Goal: Information Seeking & Learning: Check status

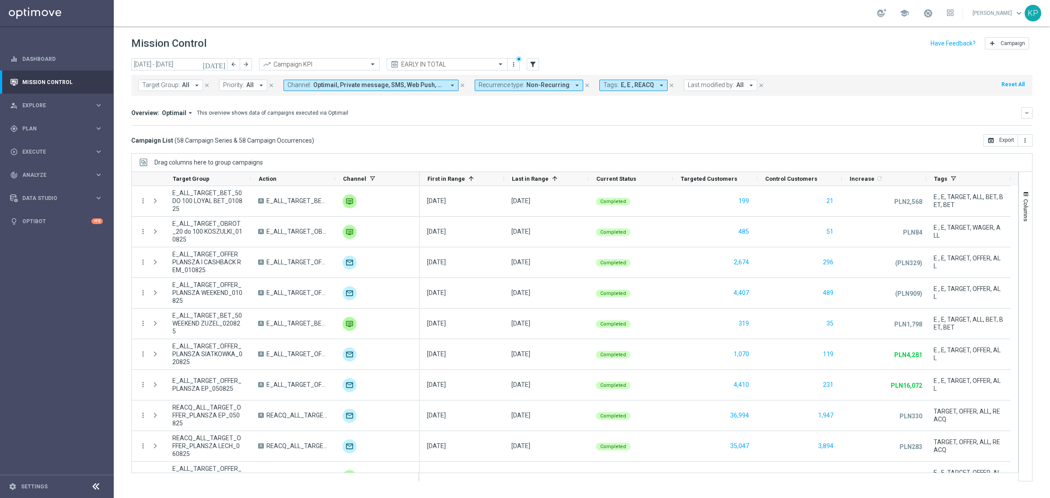
click at [225, 62] on icon "[DATE]" at bounding box center [215, 64] width 24 height 8
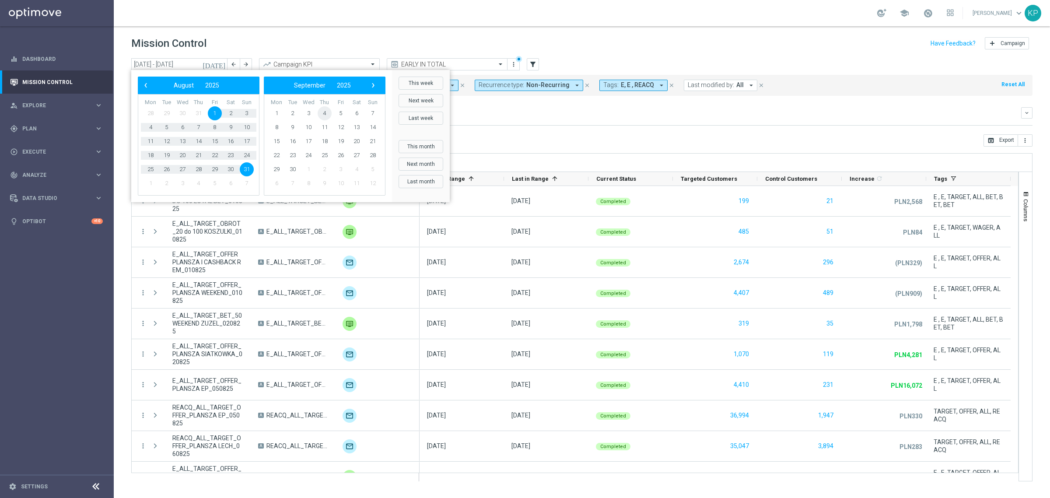
click at [320, 112] on span "4" at bounding box center [325, 113] width 14 height 14
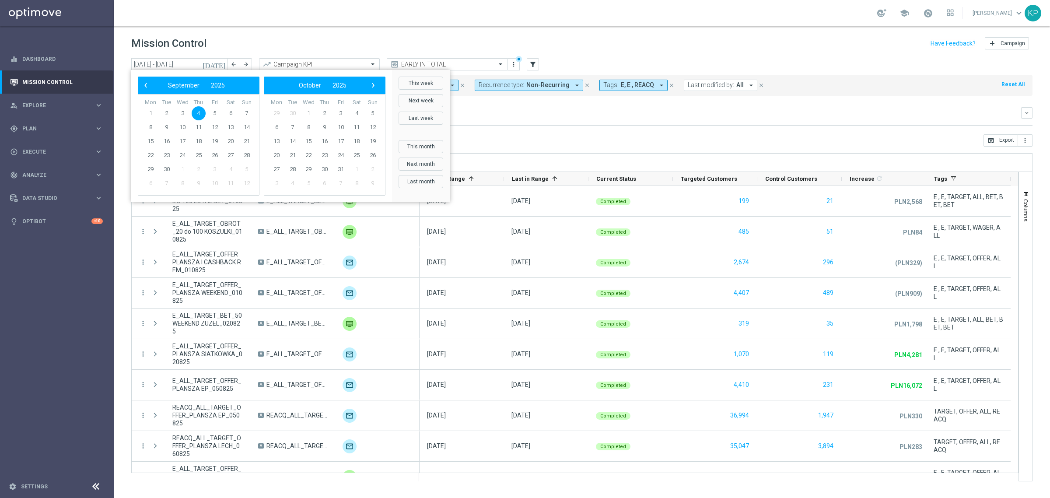
click at [202, 112] on span "4" at bounding box center [199, 113] width 14 height 14
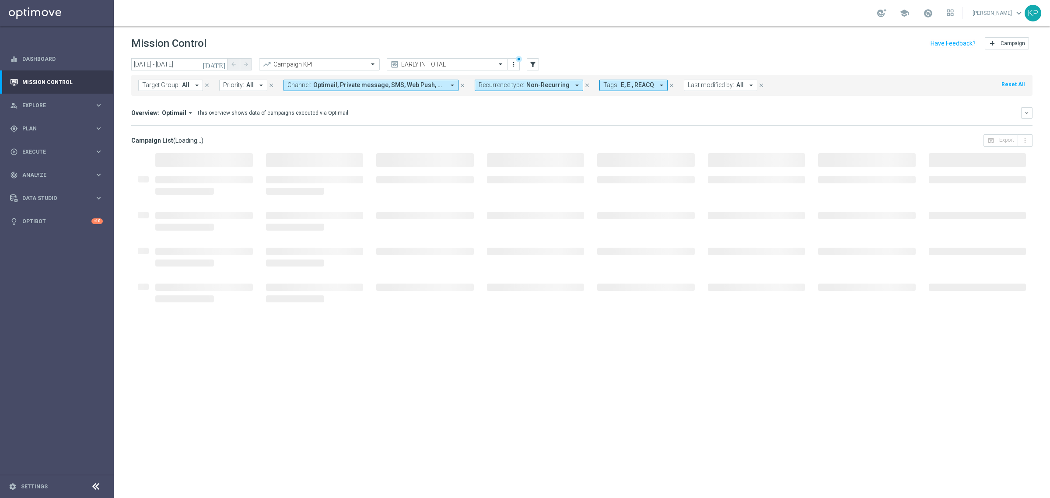
click at [499, 117] on div "Overview: Optimail arrow_drop_down This overview shows data of campaigns execut…" at bounding box center [582, 112] width 902 height 11
click at [924, 16] on span at bounding box center [929, 13] width 10 height 10
click at [701, 33] on header "Mission Control add Campaign" at bounding box center [582, 42] width 937 height 32
click at [325, 65] on input "text" at bounding box center [311, 64] width 94 height 7
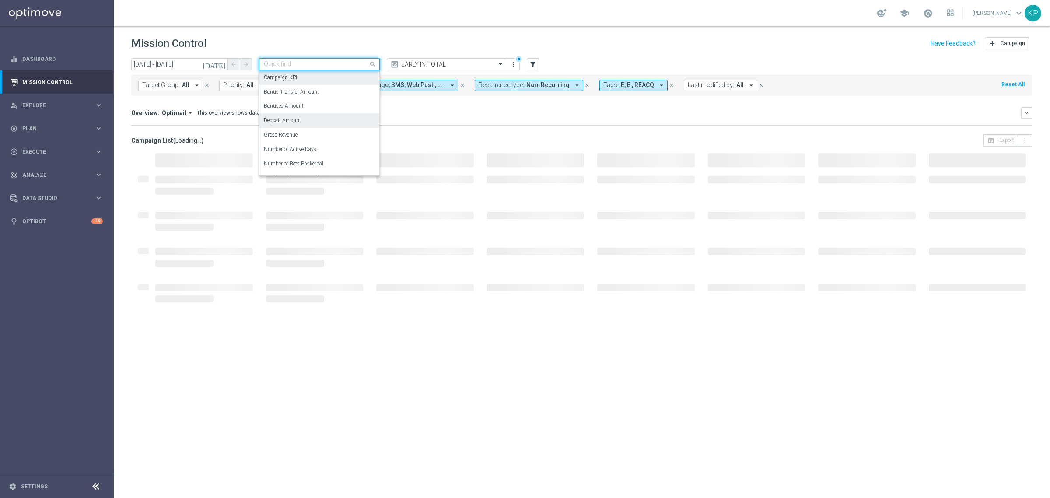
click at [290, 119] on label "Deposit Amount" at bounding box center [282, 120] width 37 height 7
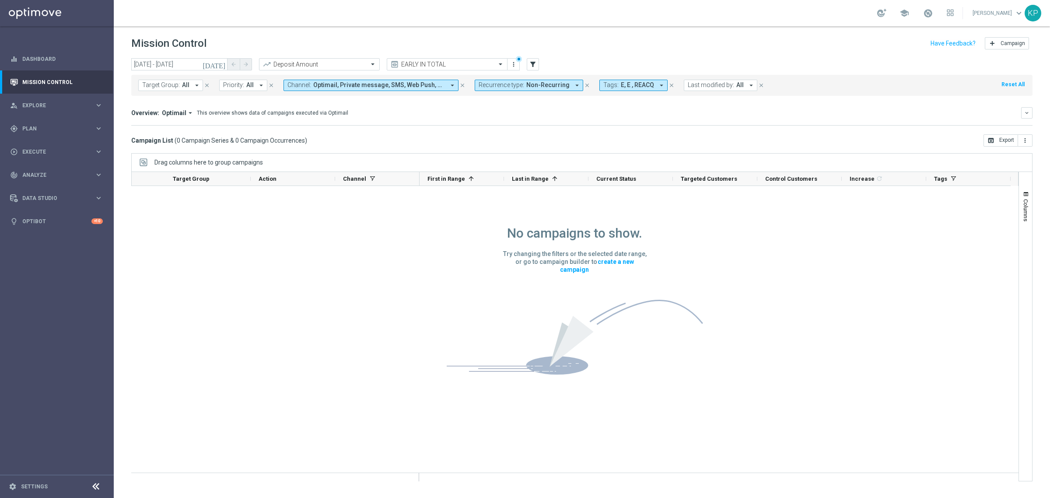
drag, startPoint x: 355, startPoint y: 106, endPoint x: 372, endPoint y: 103, distance: 17.8
click at [355, 106] on mini-dashboard "Overview: Optimail arrow_drop_down This overview shows data of campaigns execut…" at bounding box center [582, 115] width 902 height 39
click at [608, 83] on span "Tags:" at bounding box center [611, 84] width 15 height 7
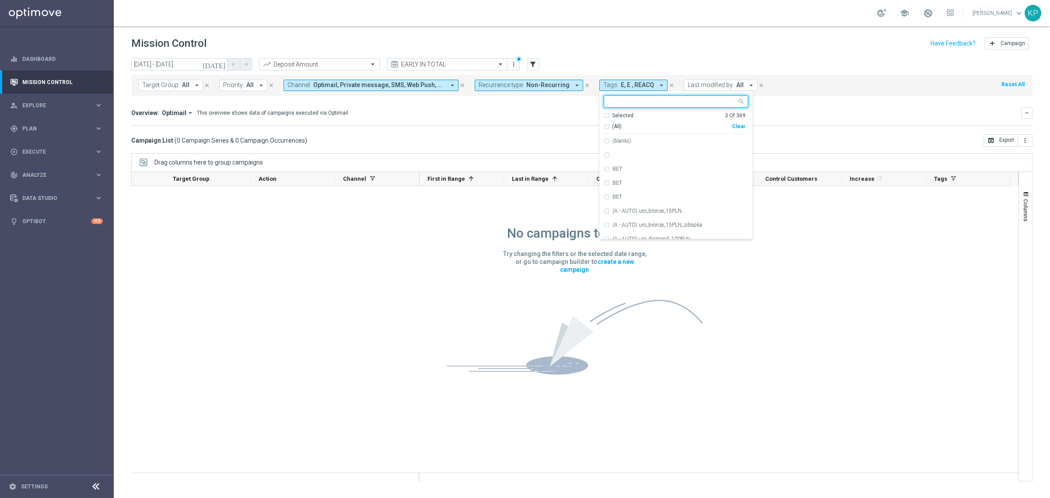
click at [604, 117] on div "Selected 3 Of 369" at bounding box center [675, 115] width 142 height 7
click at [600, 166] on div "REACQ" at bounding box center [676, 169] width 153 height 14
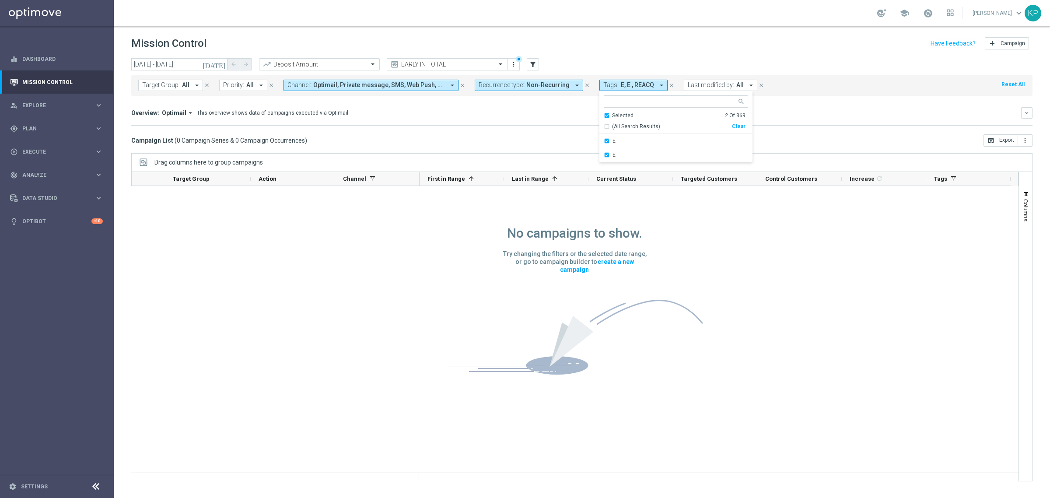
click at [546, 128] on mini-dashboard "Overview: Optimail arrow_drop_down This overview shows data of campaigns execut…" at bounding box center [582, 115] width 902 height 39
click at [204, 61] on input "[DATE] - [DATE]" at bounding box center [179, 64] width 96 height 12
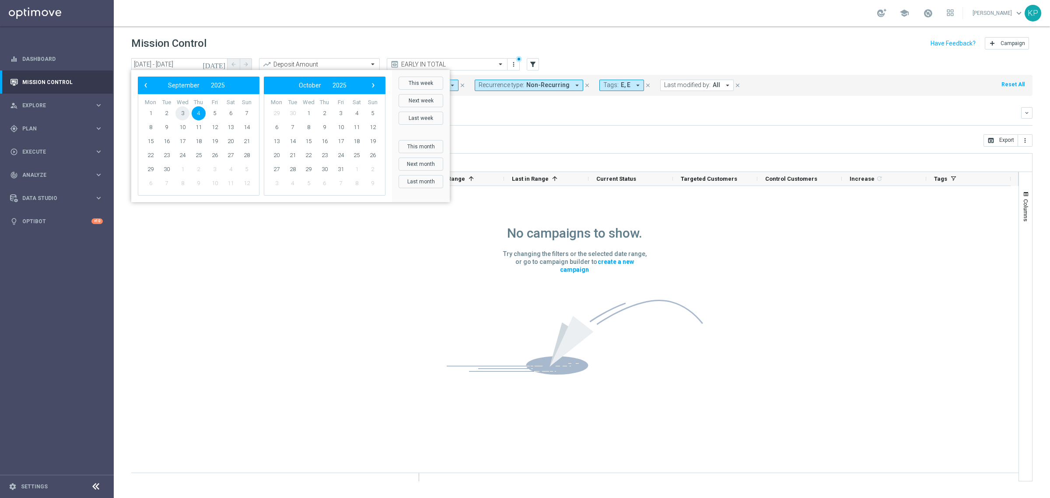
click at [183, 109] on span "3" at bounding box center [183, 113] width 14 height 14
click at [195, 110] on span "4" at bounding box center [199, 113] width 14 height 14
type input "[DATE] - [DATE]"
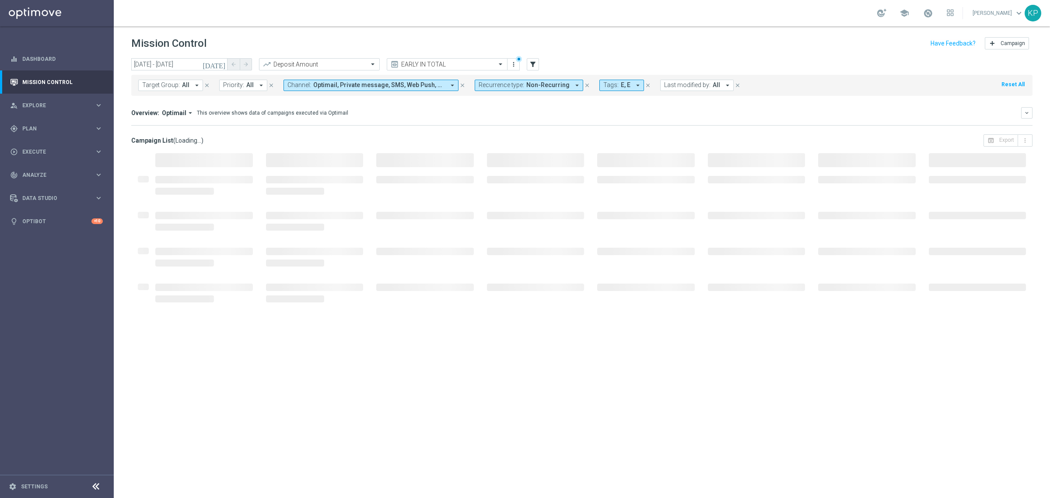
click at [407, 110] on div "Overview: Optimail arrow_drop_down This overview shows data of campaigns execut…" at bounding box center [576, 113] width 890 height 8
click at [176, 111] on span "Optimail" at bounding box center [174, 113] width 25 height 8
click at [172, 123] on div "Analysis" at bounding box center [170, 126] width 52 height 12
click at [342, 119] on div "Overview: Analysis arrow_drop_down keyboard_arrow_down Increase In Deposit Amou…" at bounding box center [582, 116] width 902 height 18
click at [800, 48] on div "Mission Control add Campaign" at bounding box center [582, 43] width 902 height 17
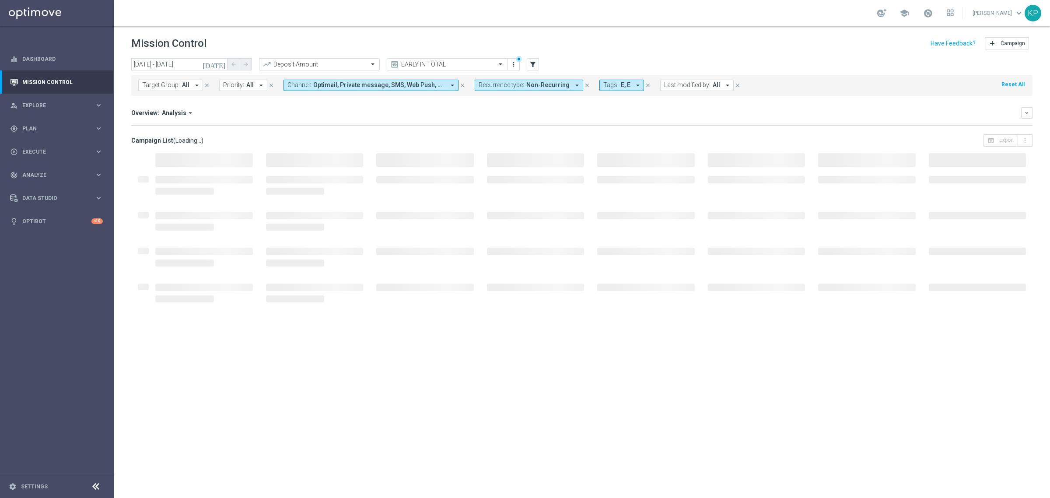
click at [669, 119] on div "Overview: Analysis arrow_drop_down keyboard_arrow_down Increase In Deposit Amou…" at bounding box center [582, 116] width 902 height 18
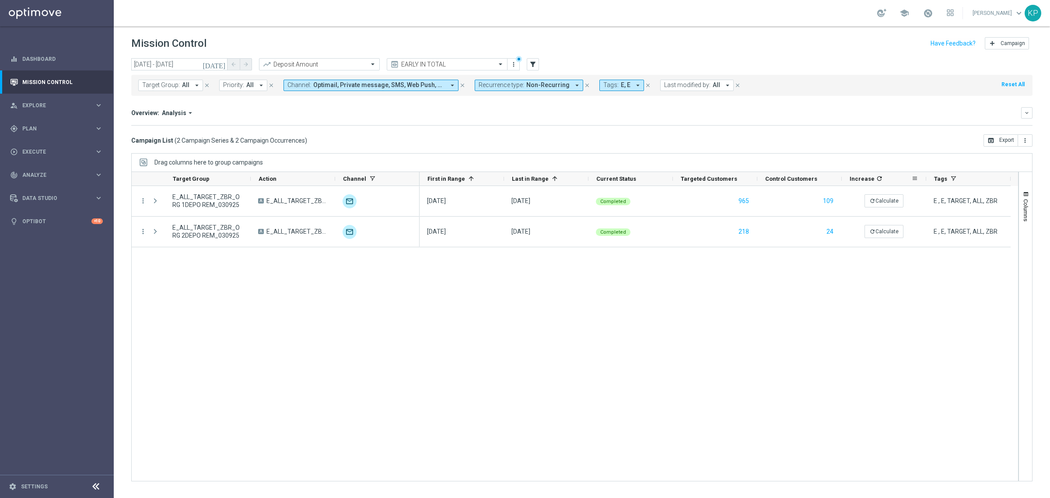
click at [880, 178] on icon "refresh" at bounding box center [879, 178] width 7 height 7
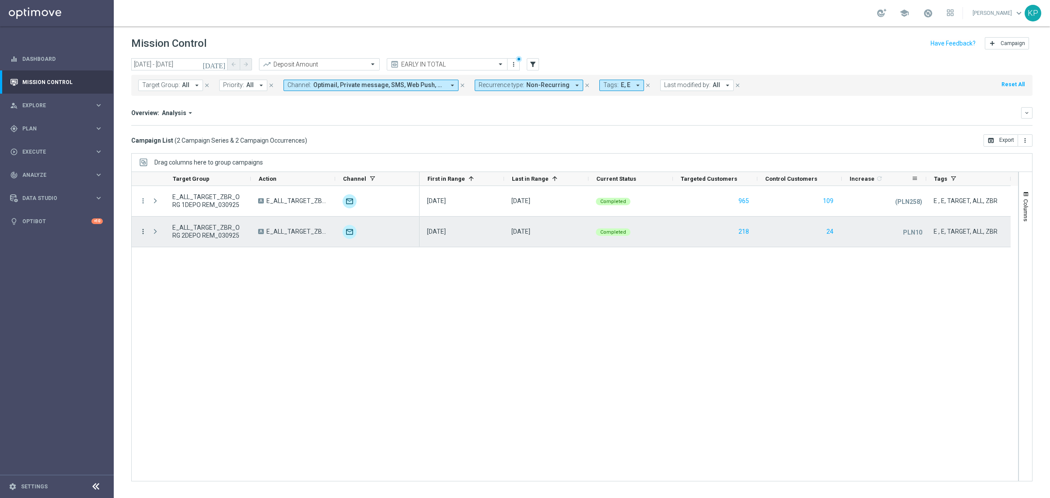
click at [142, 233] on icon "more_vert" at bounding box center [143, 232] width 8 height 8
click at [171, 249] on span "Campaign Metrics" at bounding box center [183, 250] width 46 height 6
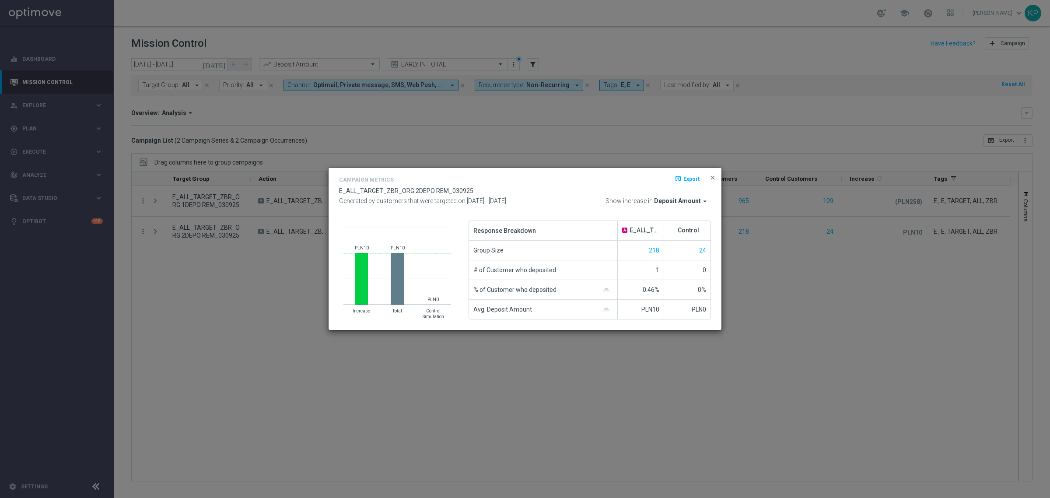
drag, startPoint x: 250, startPoint y: 266, endPoint x: 243, endPoint y: 268, distance: 7.5
click at [249, 267] on modal-container "Campaign Metrics open_in_browser Export E_ALL_TARGET_ZBR_ORG 2DEPO REM_030925 G…" at bounding box center [525, 249] width 1050 height 498
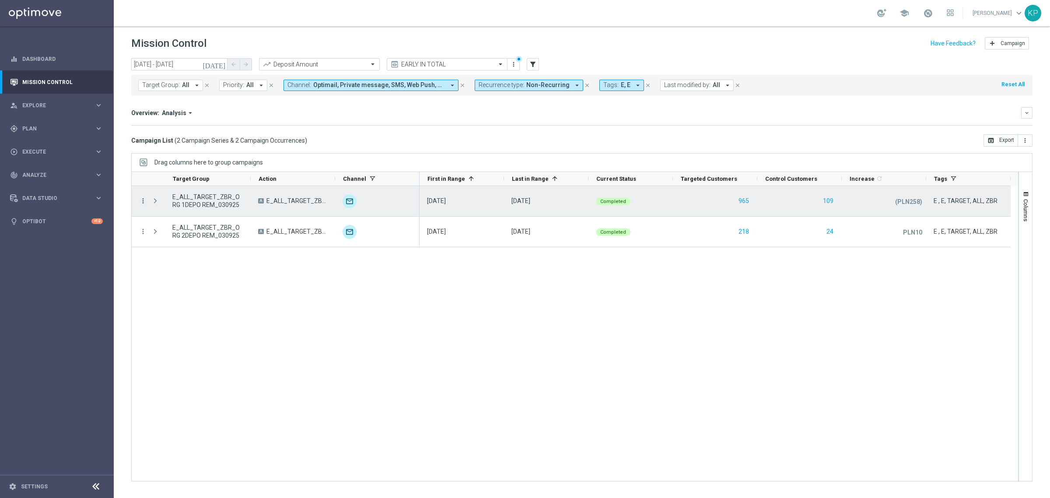
click at [147, 198] on div "more_vert E_ALL_TARGET_ZBR_ORG 1DEPO REM_030925 A E_ALL_TARGET_ZBR_ORG 1DEPO RE…" at bounding box center [276, 201] width 288 height 31
click at [145, 198] on icon "more_vert" at bounding box center [143, 201] width 8 height 8
click at [159, 219] on div "show_chart" at bounding box center [153, 219] width 13 height 6
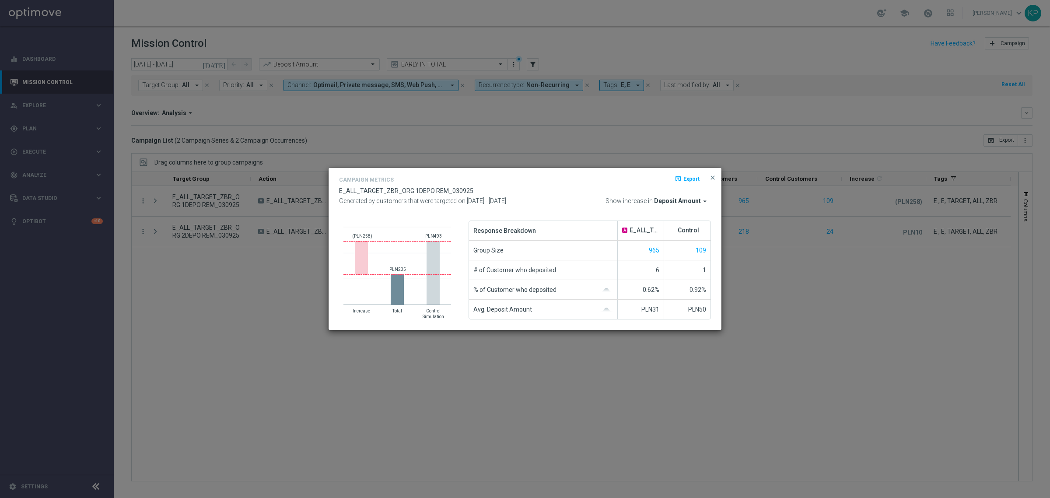
click at [236, 298] on modal-container "Campaign Metrics open_in_browser Export E_ALL_TARGET_ZBR_ORG 1DEPO REM_030925 G…" at bounding box center [525, 249] width 1050 height 498
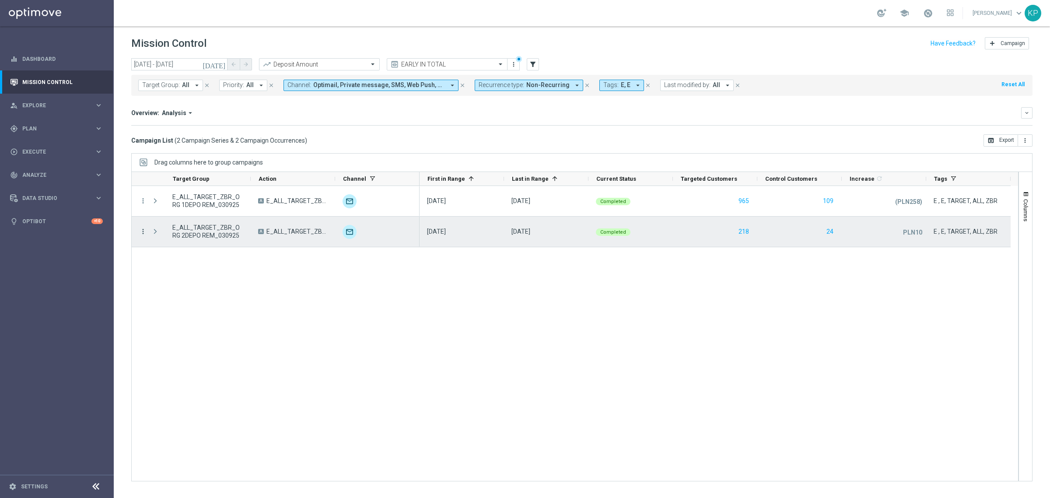
click at [145, 234] on icon "more_vert" at bounding box center [143, 232] width 8 height 8
click at [169, 248] on span "Campaign Metrics" at bounding box center [183, 250] width 46 height 6
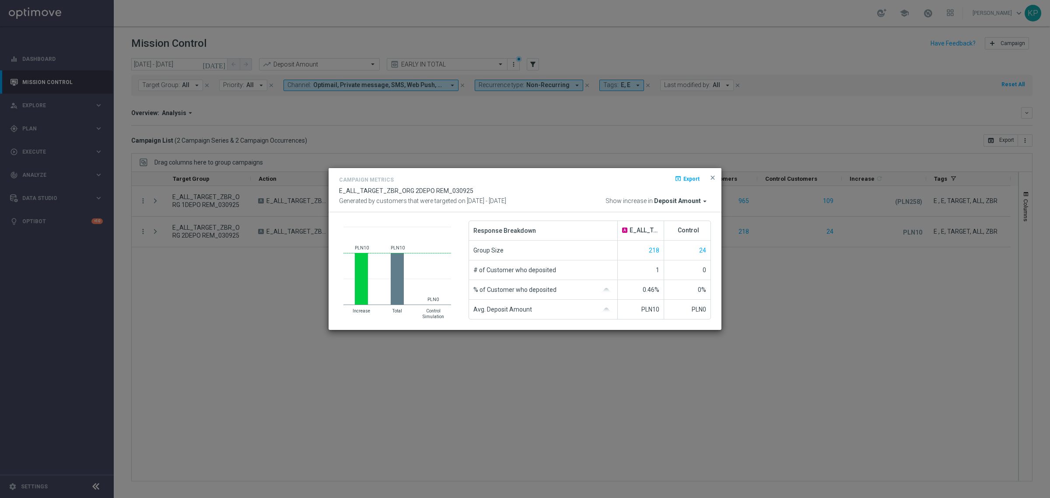
click at [688, 197] on span "Deposit Amount" at bounding box center [677, 201] width 47 height 8
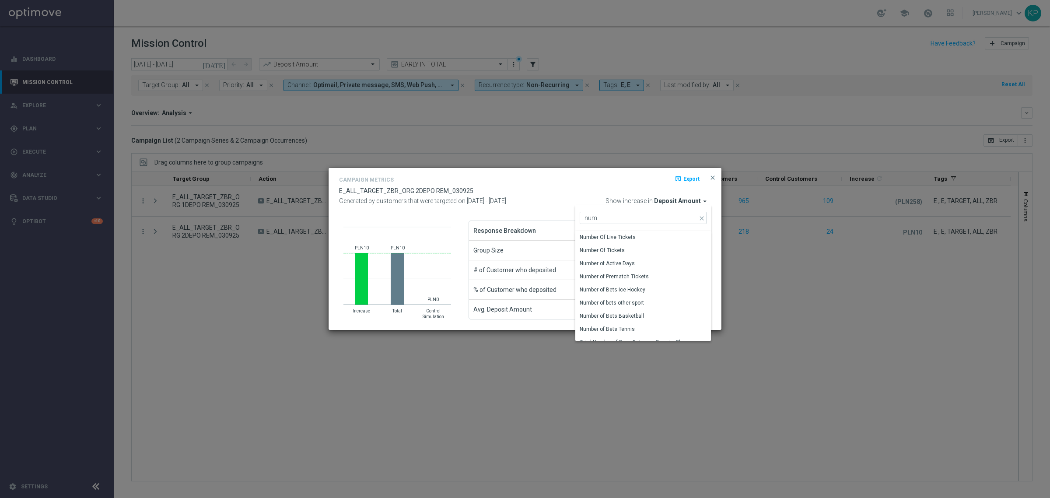
type input "num"
click at [637, 175] on div "Campaign Metrics open_in_browser Export" at bounding box center [525, 181] width 372 height 13
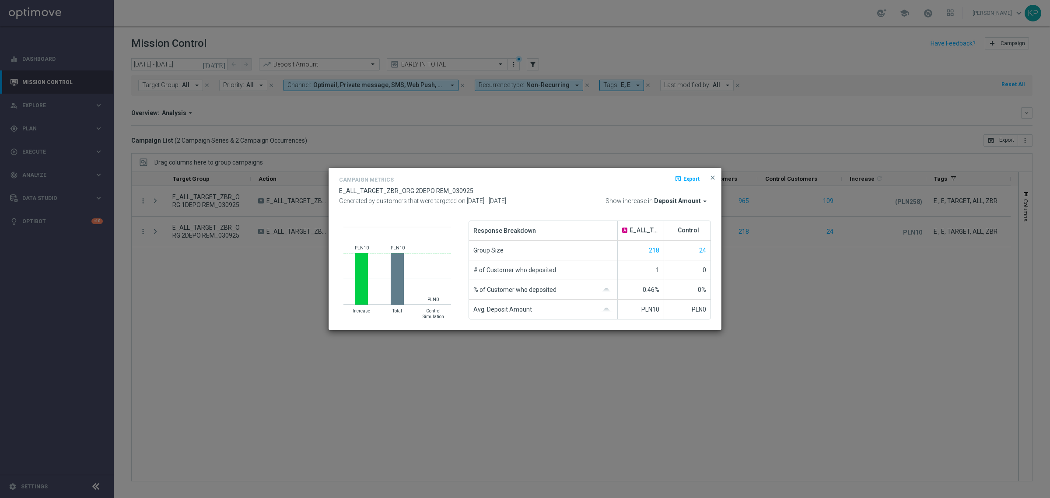
drag, startPoint x: 710, startPoint y: 179, endPoint x: 707, endPoint y: 176, distance: 5.0
click at [710, 179] on span "close" at bounding box center [712, 177] width 7 height 7
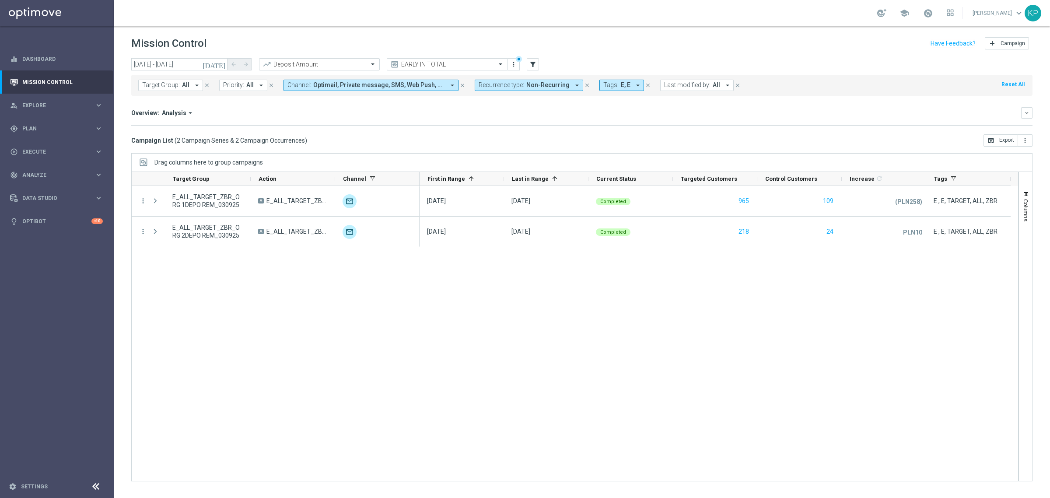
click at [675, 145] on div "Campaign List ( 2 Campaign Series & 2 Campaign Occurrences ) open_in_browser Ex…" at bounding box center [582, 140] width 902 height 12
click at [357, 67] on input "text" at bounding box center [311, 64] width 94 height 7
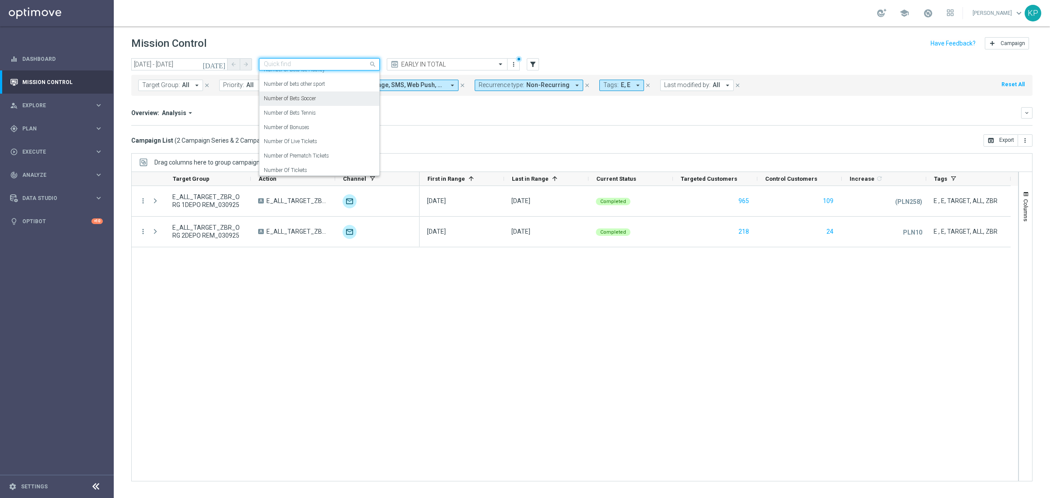
scroll to position [109, 0]
click at [323, 165] on div "Number Of Tickets" at bounding box center [319, 169] width 111 height 14
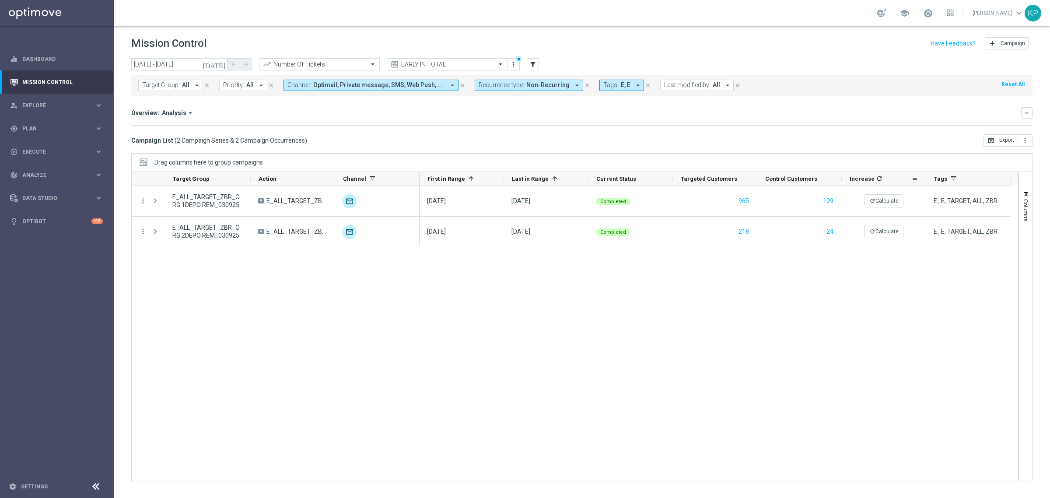
click at [879, 179] on icon "refresh" at bounding box center [879, 178] width 7 height 7
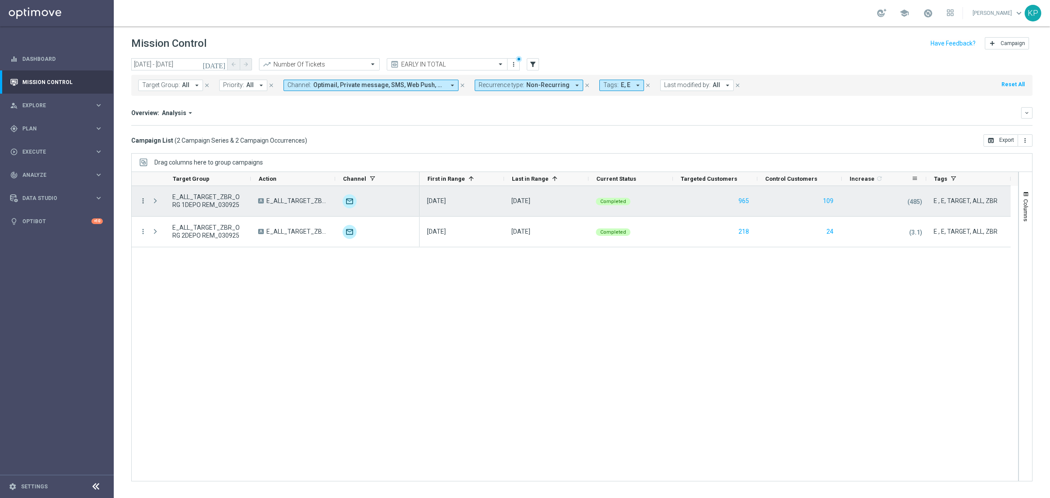
click at [144, 200] on icon "more_vert" at bounding box center [143, 201] width 8 height 8
click at [163, 215] on div "show_chart Campaign Metrics" at bounding box center [196, 219] width 98 height 12
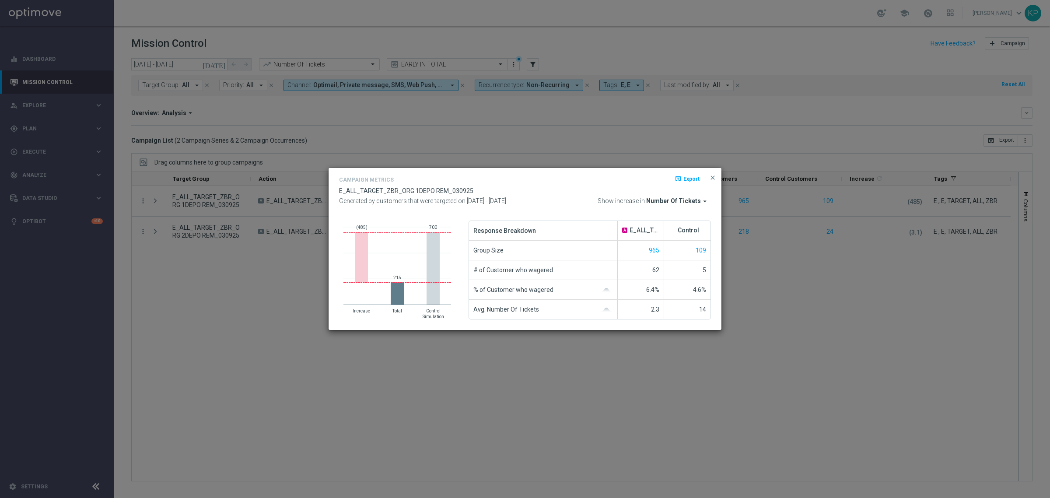
click at [678, 196] on div "Campaign Metrics open_in_browser Export E_ALL_TARGET_ZBR_ORG 1DEPO REM_030925 G…" at bounding box center [525, 190] width 372 height 31
click at [677, 200] on span "Number Of Tickets" at bounding box center [673, 201] width 55 height 8
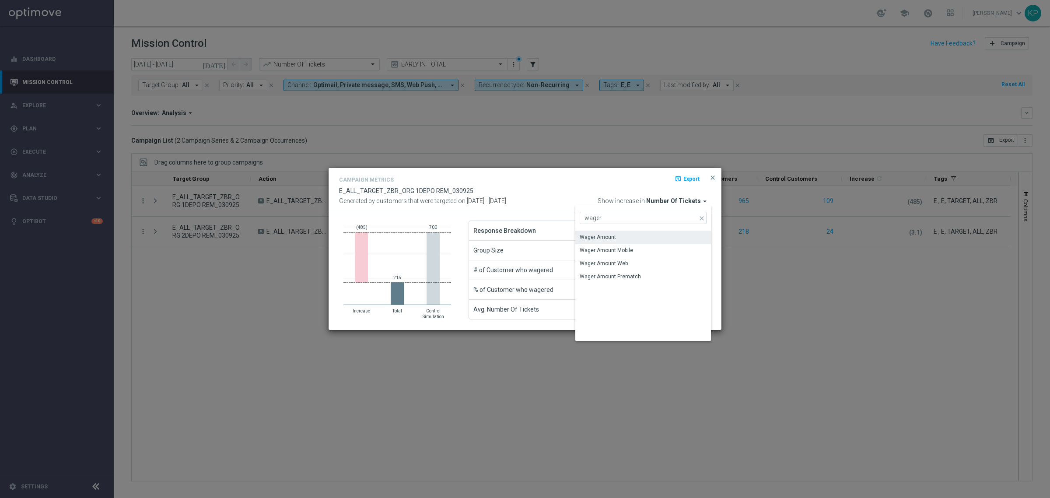
type input "wager"
click at [643, 235] on div "Wager Amount" at bounding box center [644, 237] width 136 height 12
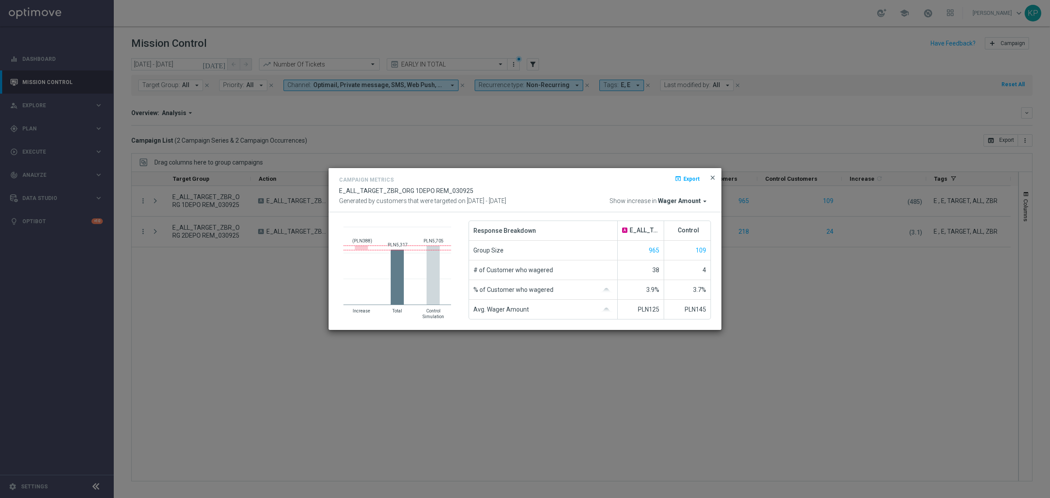
click at [711, 176] on span "close" at bounding box center [712, 177] width 7 height 7
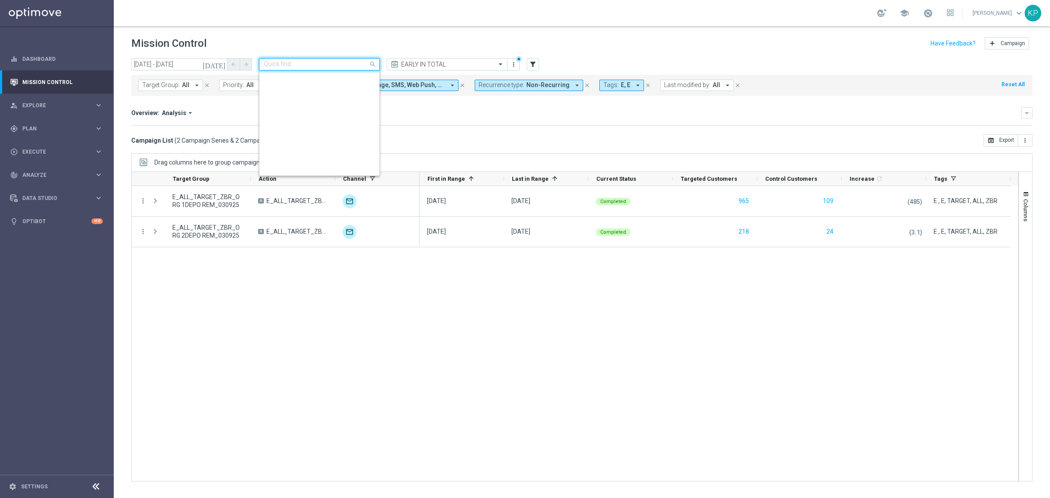
click at [350, 66] on input "text" at bounding box center [311, 64] width 94 height 7
click at [318, 115] on div "Number of Active Days" at bounding box center [319, 111] width 111 height 14
click at [876, 178] on icon "refresh" at bounding box center [879, 178] width 7 height 7
click at [760, 141] on div "Campaign List ( 2 Campaign Series & 2 Campaign Occurrences ) open_in_browser Ex…" at bounding box center [582, 140] width 902 height 12
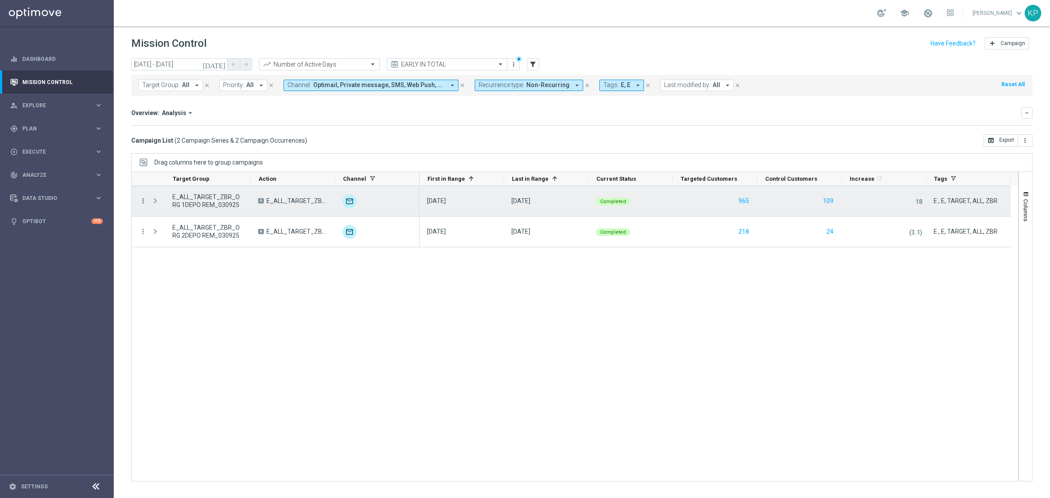
click at [142, 198] on icon "more_vert" at bounding box center [143, 201] width 8 height 8
click at [160, 213] on div "show_chart Campaign Metrics" at bounding box center [196, 219] width 98 height 12
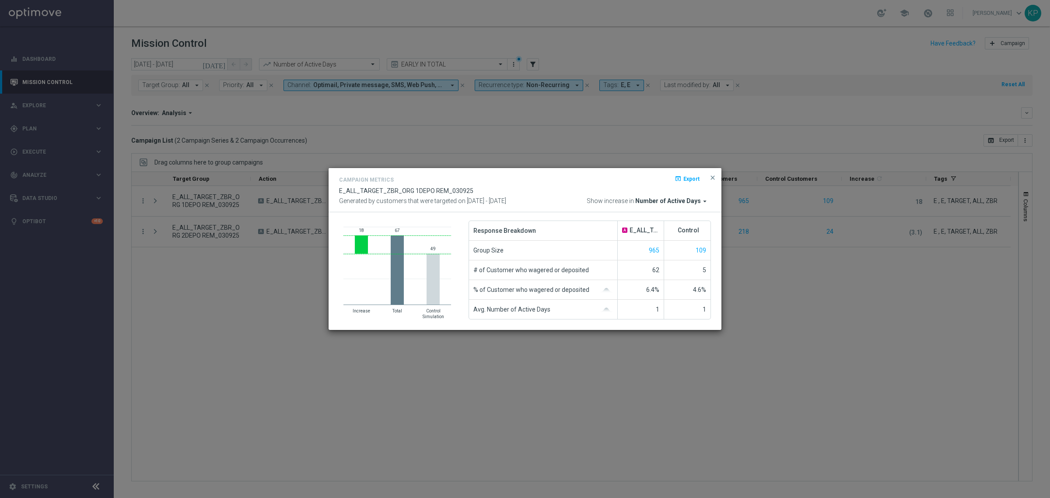
click at [755, 281] on modal-container "Campaign Metrics open_in_browser Export E_ALL_TARGET_ZBR_ORG 1DEPO REM_030925 G…" at bounding box center [525, 249] width 1050 height 498
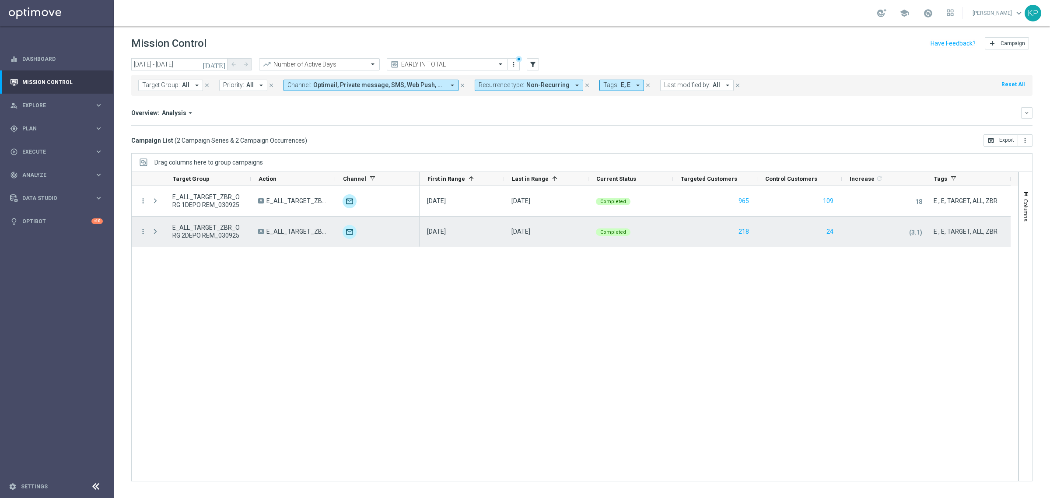
click at [139, 227] on div "more_vert" at bounding box center [140, 232] width 16 height 30
click at [144, 233] on icon "more_vert" at bounding box center [143, 232] width 8 height 8
click at [166, 248] on span "Campaign Metrics" at bounding box center [183, 250] width 46 height 6
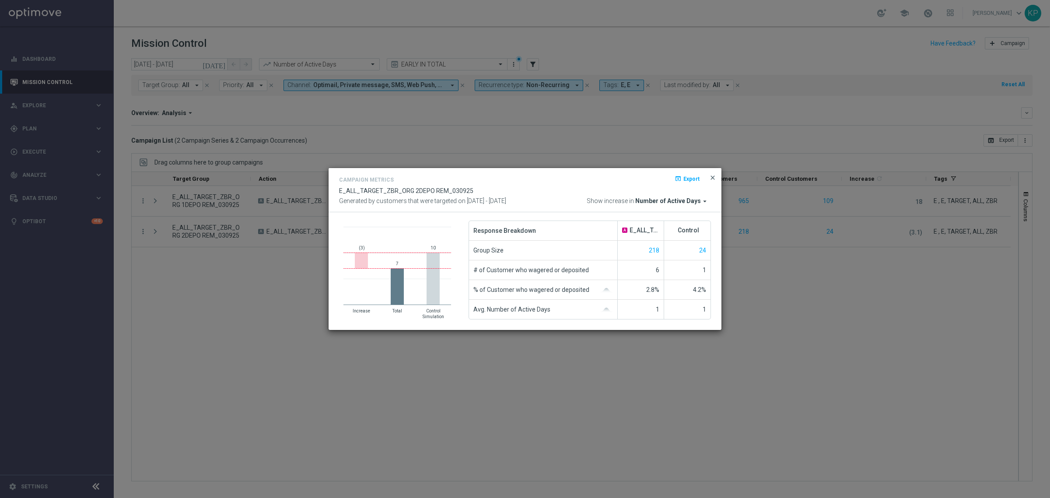
click at [713, 179] on span "close" at bounding box center [712, 177] width 7 height 7
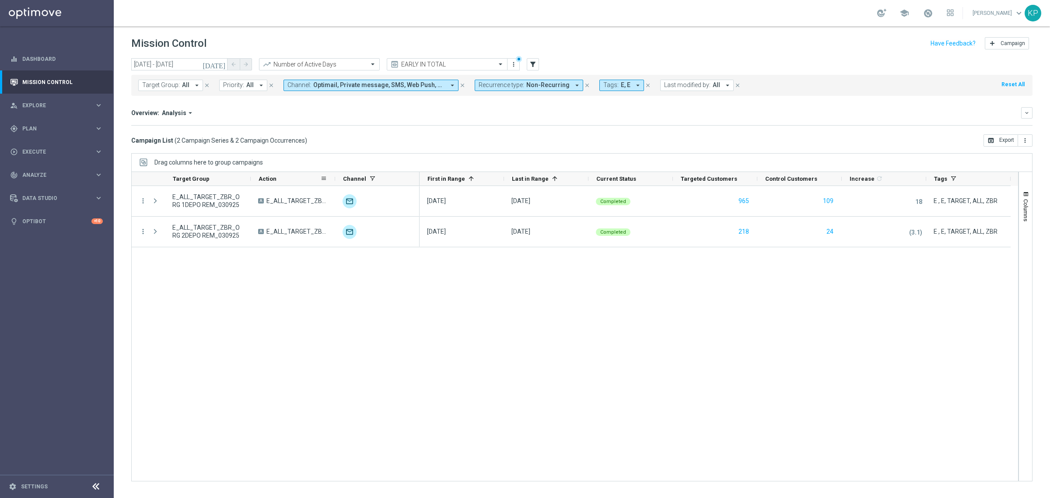
click at [332, 176] on div "Action" at bounding box center [293, 179] width 84 height 14
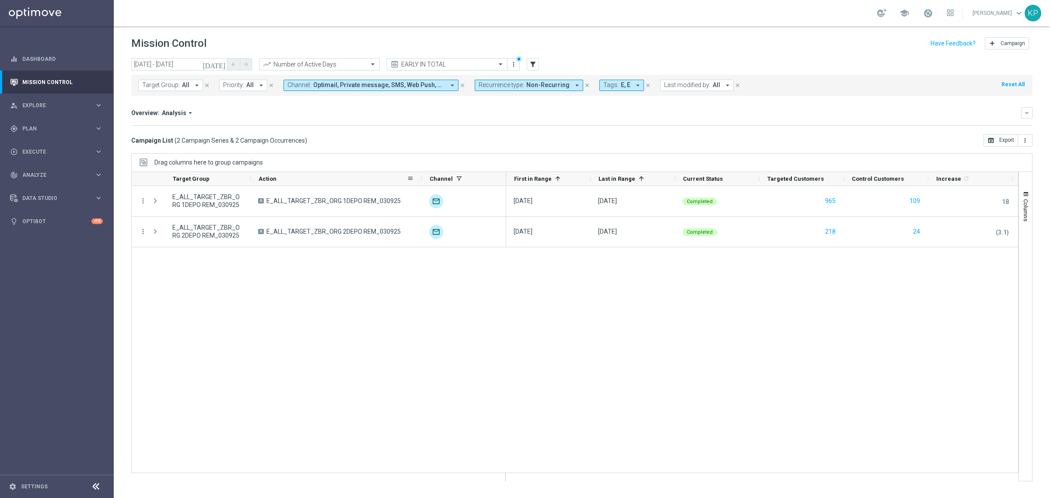
drag, startPoint x: 334, startPoint y: 180, endPoint x: 421, endPoint y: 178, distance: 86.7
click at [421, 178] on div at bounding box center [422, 179] width 4 height 14
click at [67, 108] on span "Explore" at bounding box center [58, 105] width 72 height 5
click at [52, 123] on link "Customer Explorer" at bounding box center [57, 123] width 68 height 7
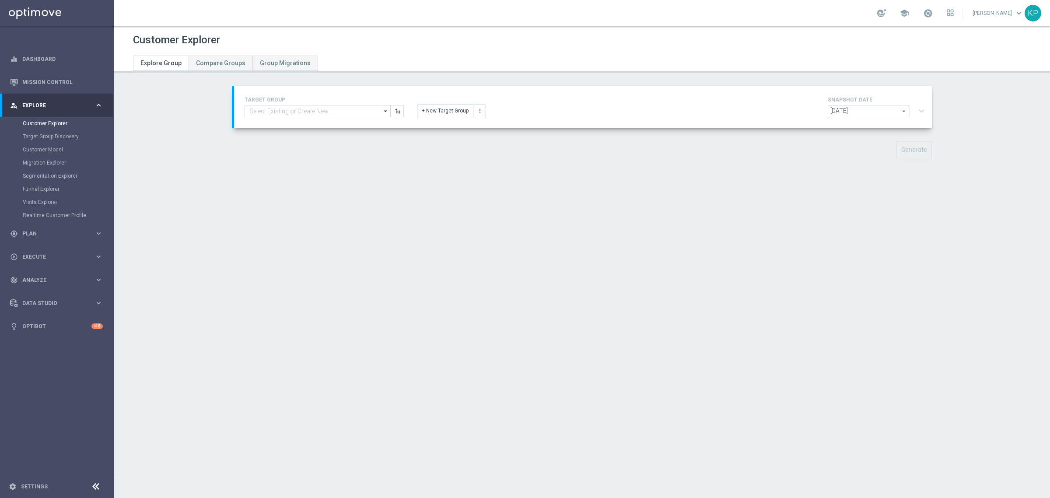
click at [611, 108] on div "+ New Target Group more_vert" at bounding box center [583, 106] width 345 height 23
click at [39, 73] on link "Mission Control" at bounding box center [62, 81] width 81 height 23
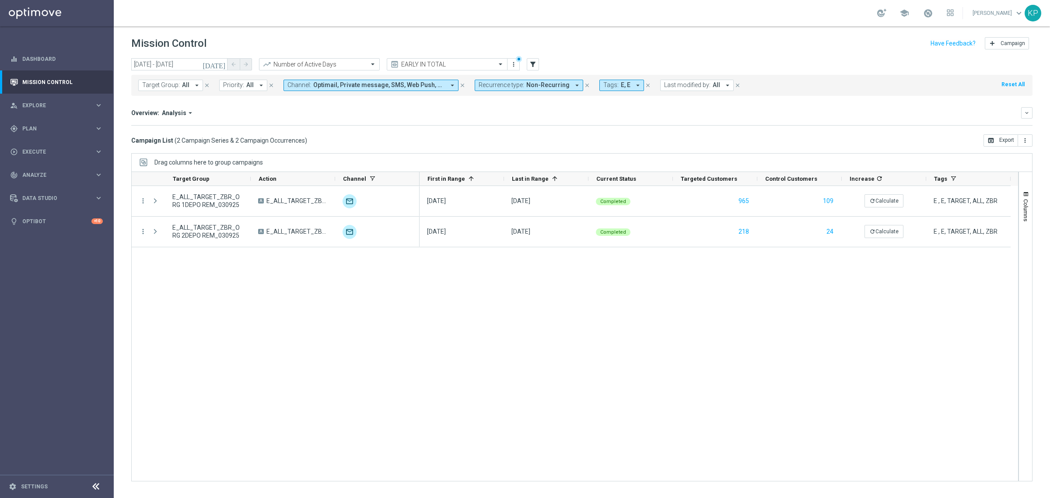
click at [411, 139] on div "Campaign List ( 2 Campaign Series & 2 Campaign Occurrences ) open_in_browser Ex…" at bounding box center [582, 140] width 902 height 12
click at [223, 64] on icon "[DATE]" at bounding box center [215, 64] width 24 height 8
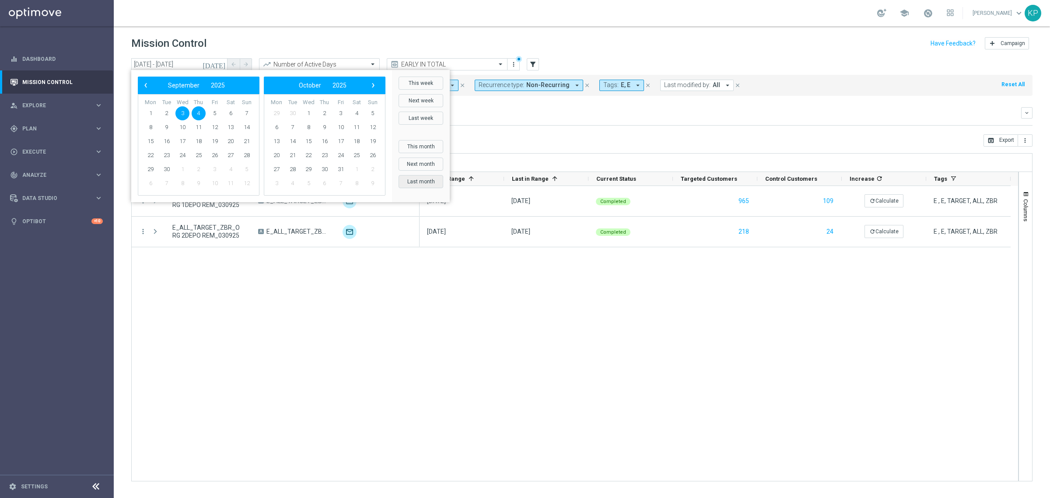
click at [430, 179] on button "Last month" at bounding box center [421, 181] width 45 height 13
type input "[DATE] - [DATE]"
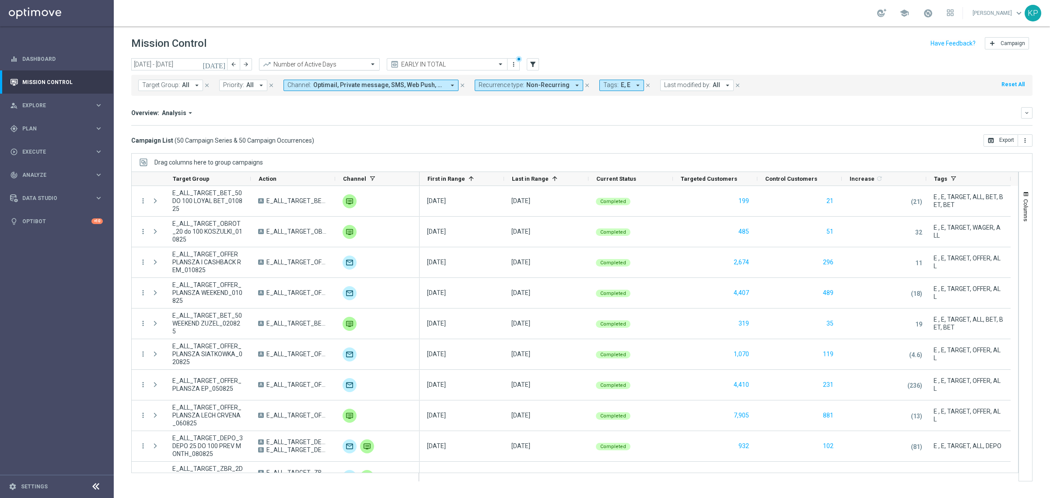
click at [337, 69] on div "Number of Active Days" at bounding box center [319, 64] width 121 height 12
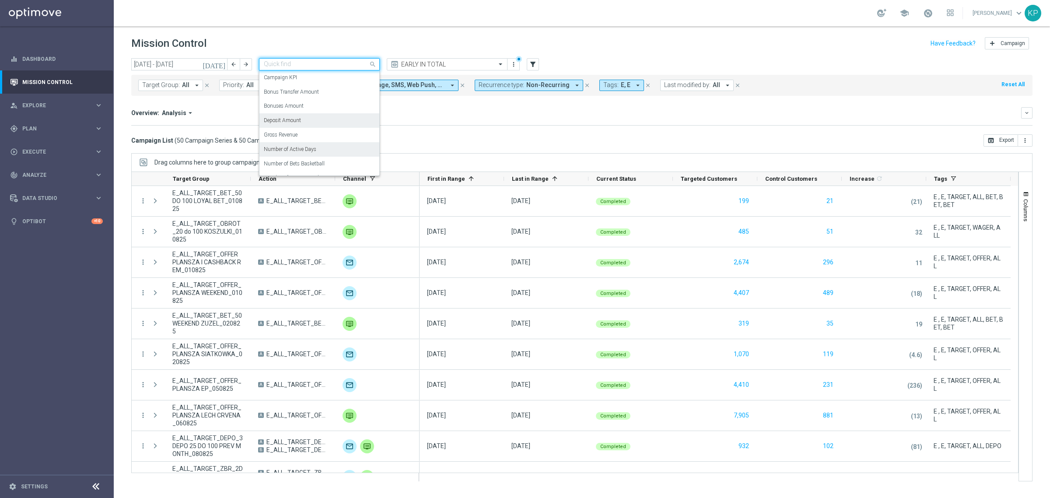
click at [312, 119] on div "Deposit Amount" at bounding box center [319, 120] width 111 height 14
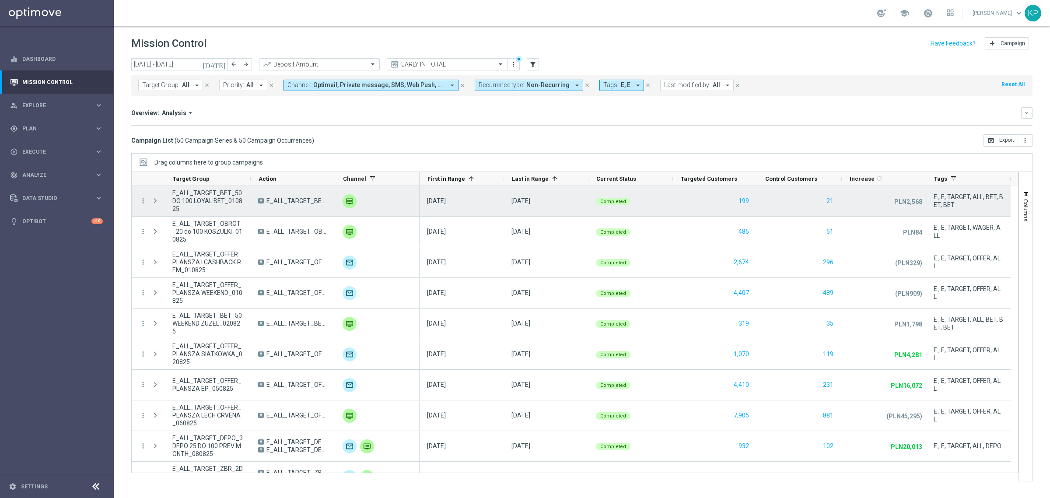
click at [869, 184] on div "Increase 1 refresh" at bounding box center [881, 179] width 62 height 14
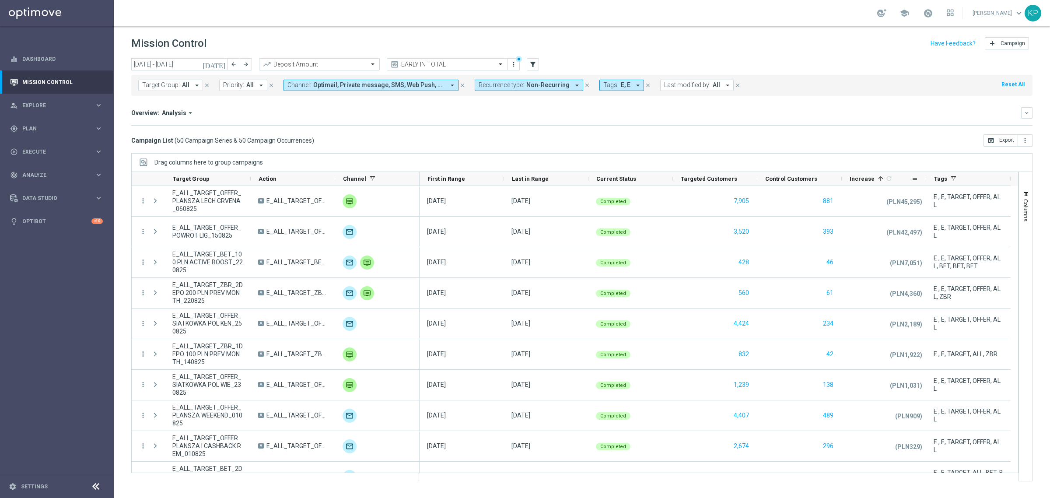
click at [869, 182] on span "Increase" at bounding box center [862, 179] width 25 height 7
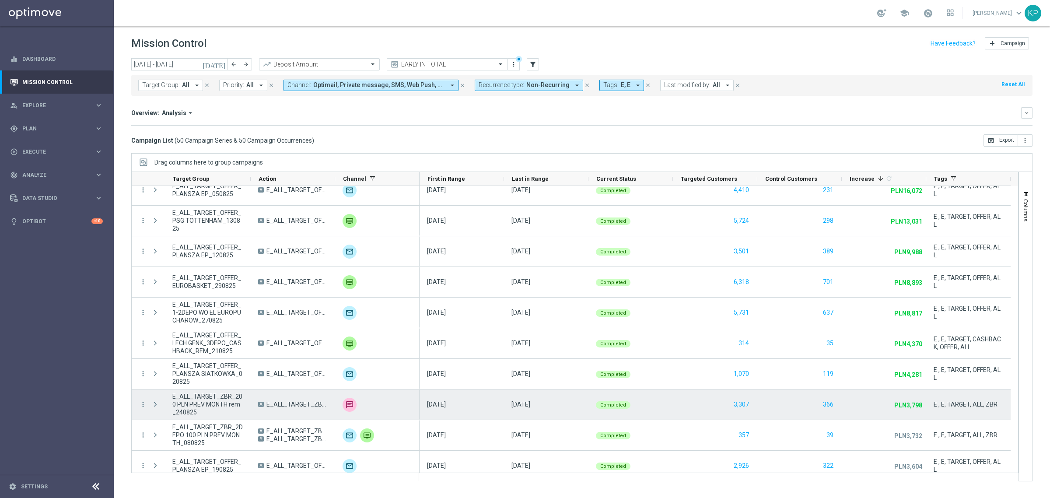
scroll to position [274, 0]
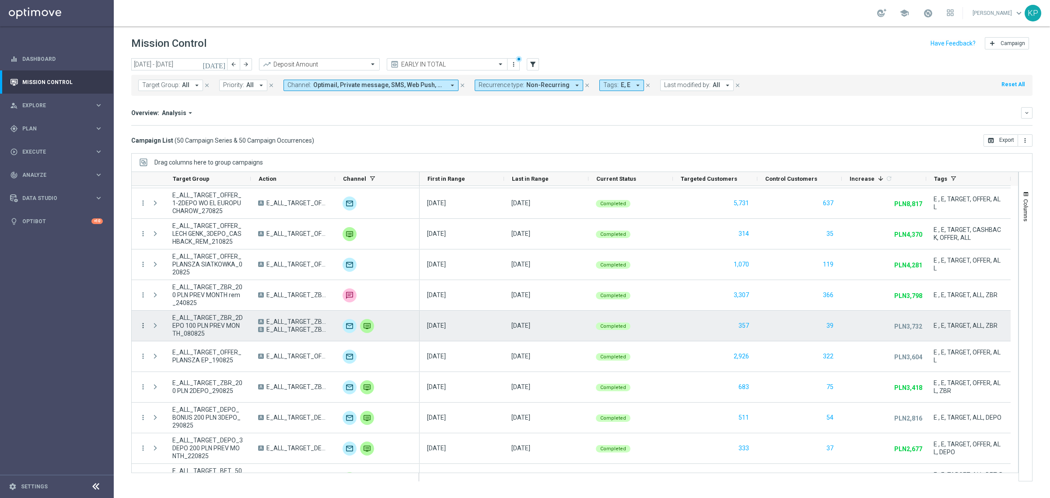
click at [143, 325] on icon "more_vert" at bounding box center [143, 326] width 8 height 8
click at [168, 333] on span "Campaign Details" at bounding box center [182, 332] width 44 height 6
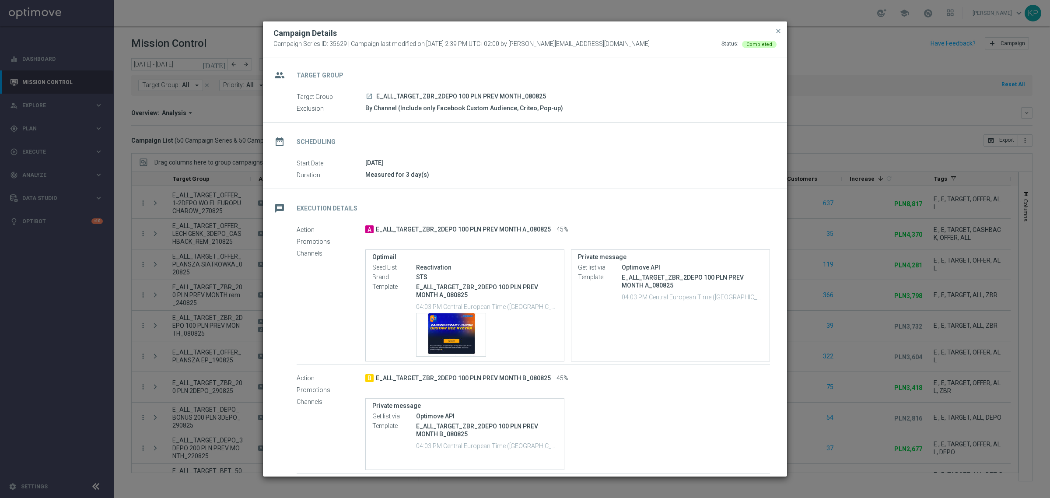
scroll to position [0, 0]
click at [831, 285] on modal-container "Campaign Details Campaign Series ID: 35629 | Campaign last modified on [DATE] 2…" at bounding box center [525, 249] width 1050 height 498
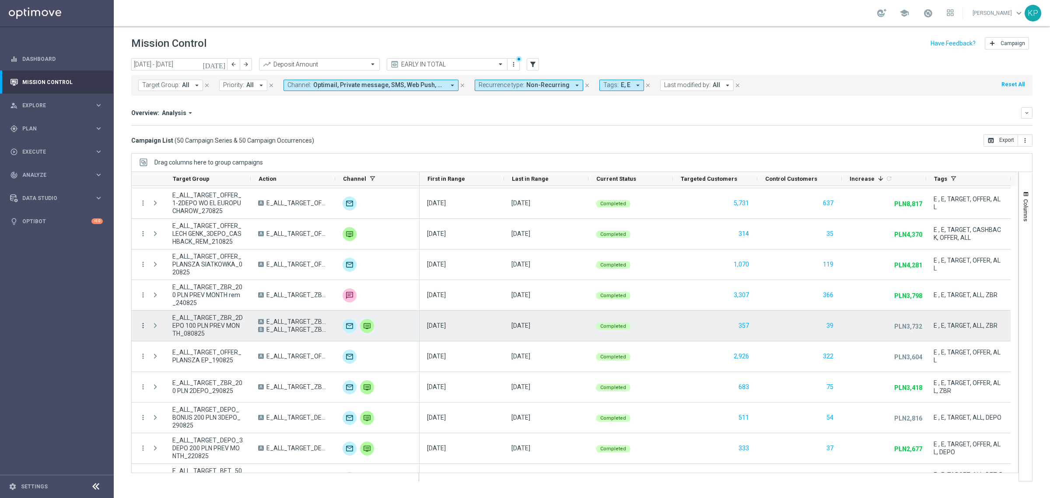
click at [142, 325] on icon "more_vert" at bounding box center [143, 326] width 8 height 8
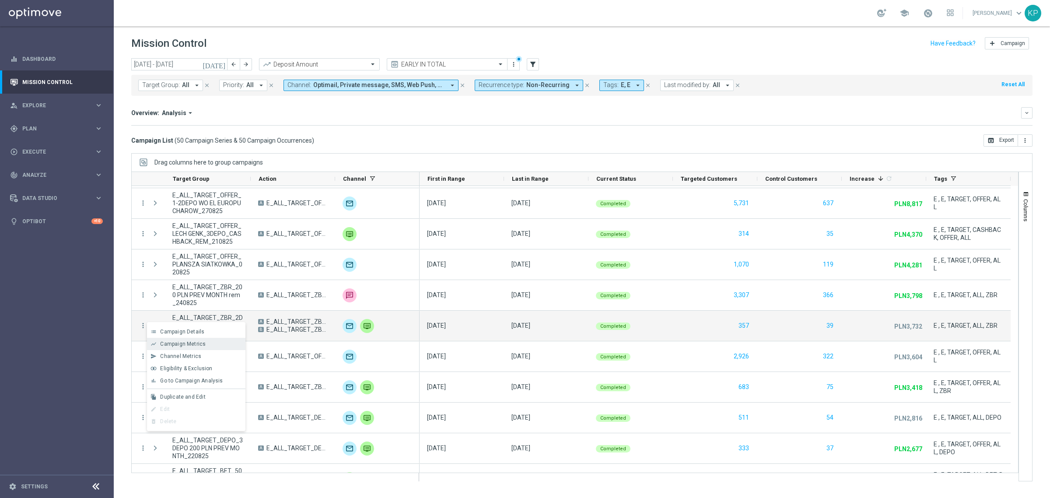
click at [180, 342] on span "Campaign Metrics" at bounding box center [183, 344] width 46 height 6
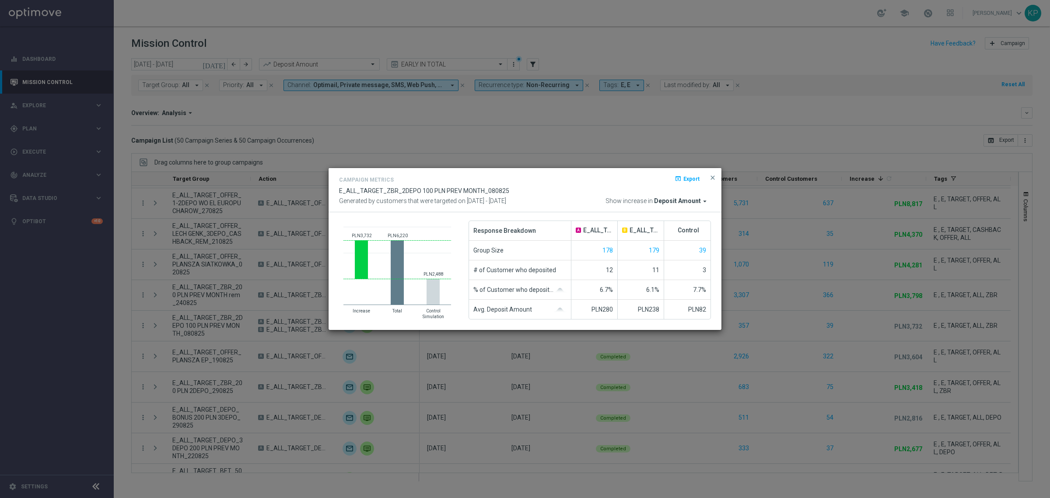
click at [764, 282] on modal-container "Campaign Metrics open_in_browser Export E_ALL_TARGET_ZBR_2DEPO 100 PLN PREV MON…" at bounding box center [525, 249] width 1050 height 498
